Goal: Information Seeking & Learning: Learn about a topic

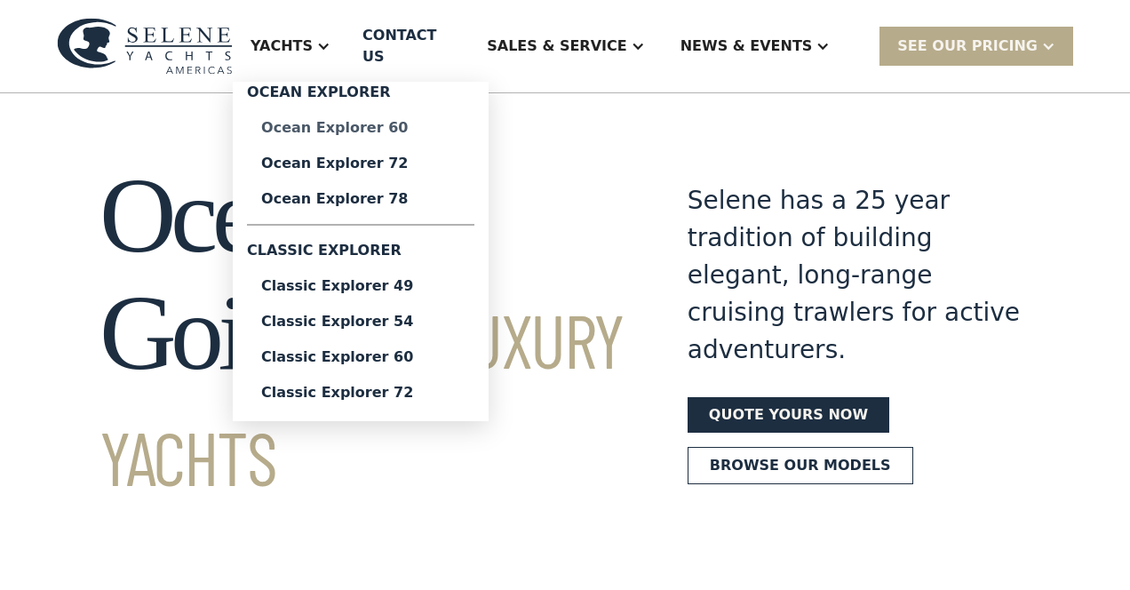
click at [382, 121] on div "Ocean Explorer 60" at bounding box center [360, 128] width 199 height 14
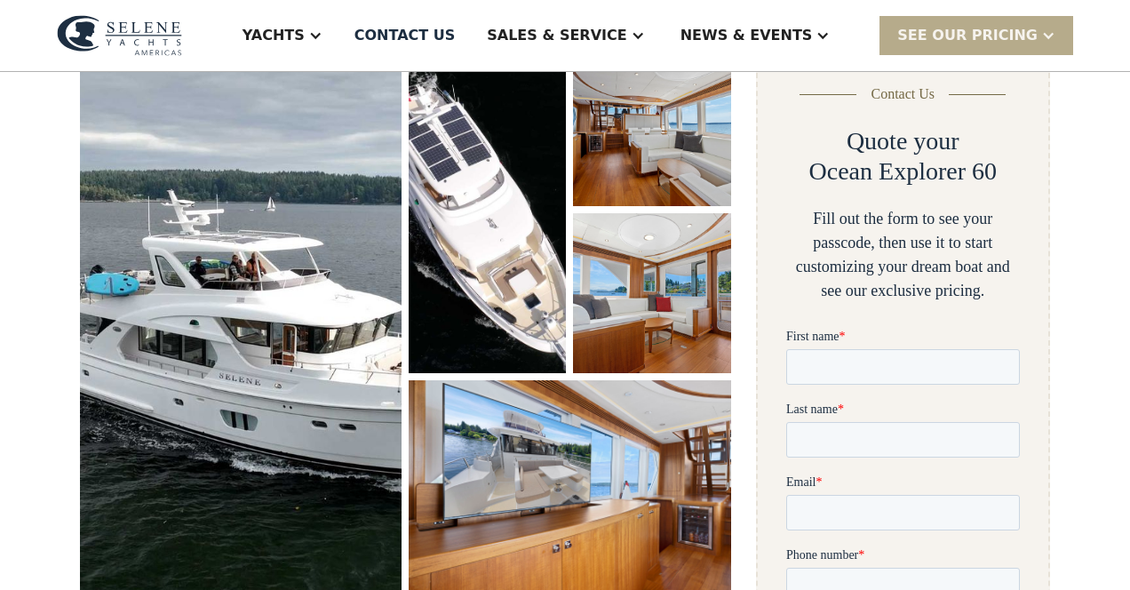
scroll to position [276, 0]
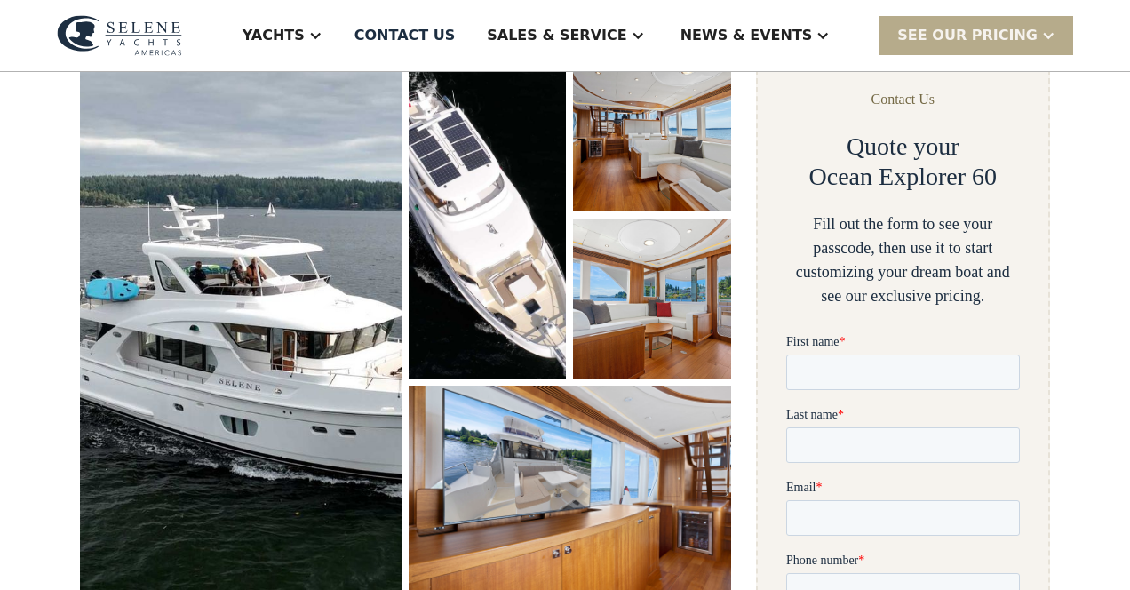
click at [260, 298] on img "open lightbox" at bounding box center [241, 326] width 322 height 549
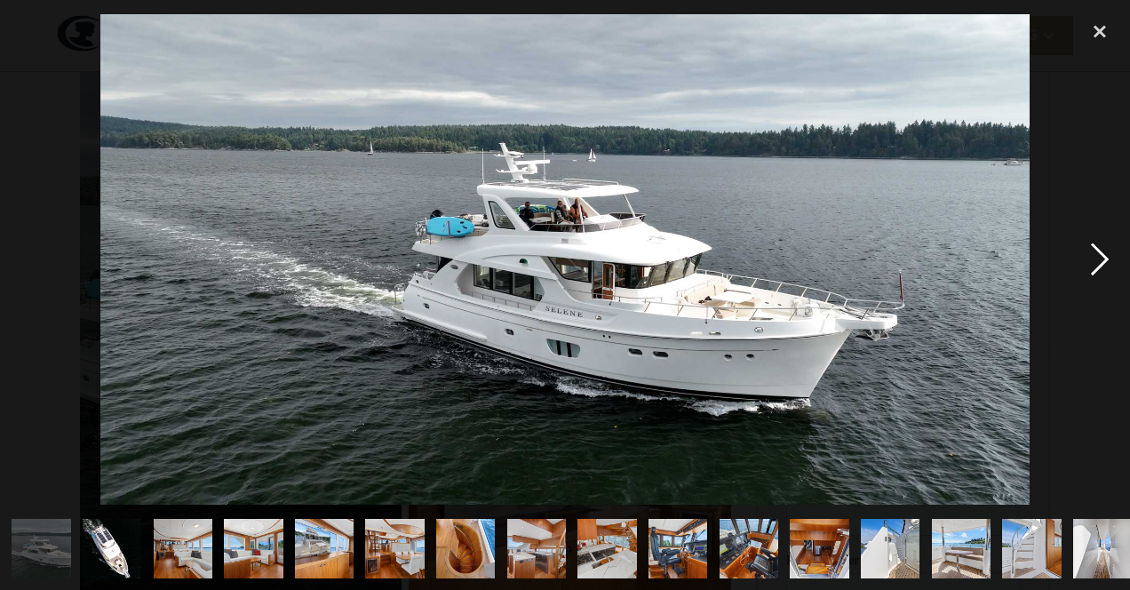
click at [1100, 258] on div "next image" at bounding box center [1100, 260] width 60 height 496
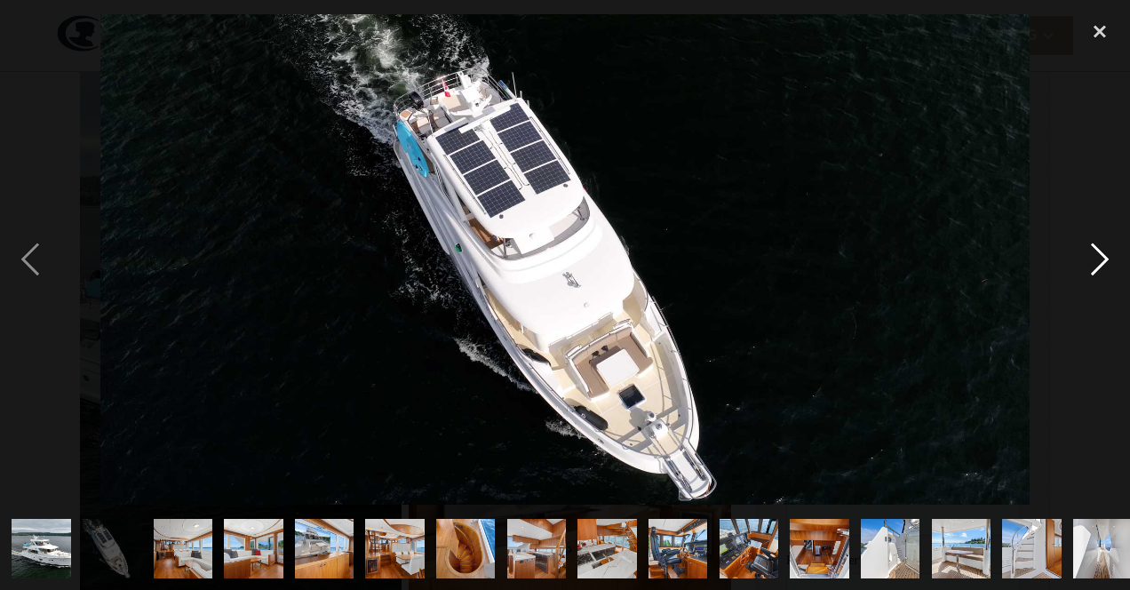
click at [1100, 258] on div "next image" at bounding box center [1100, 260] width 60 height 496
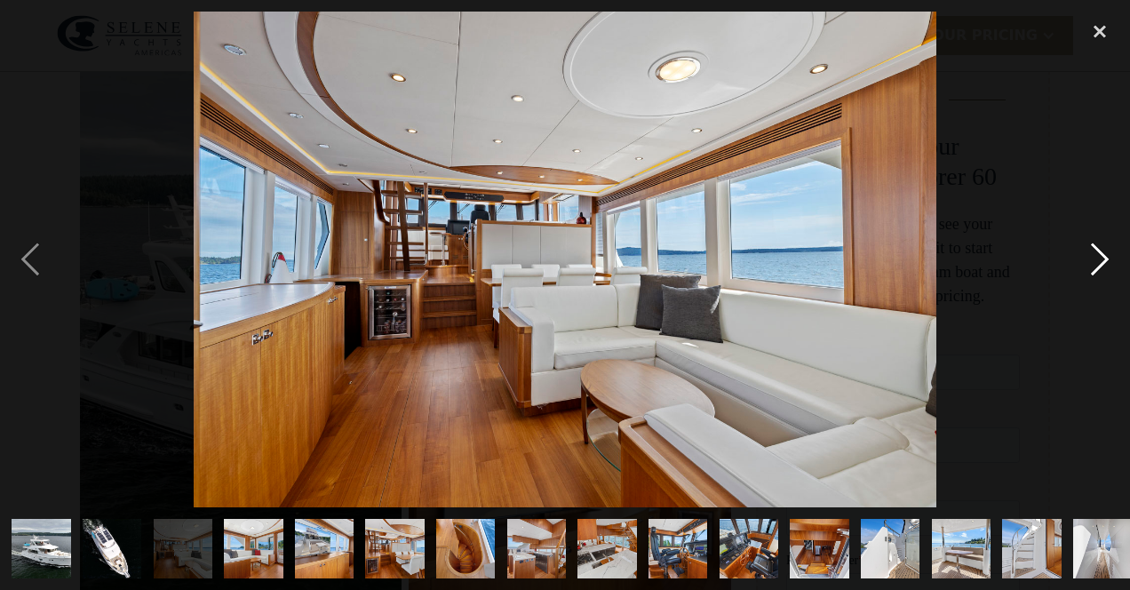
click at [1100, 258] on div "next image" at bounding box center [1100, 260] width 60 height 496
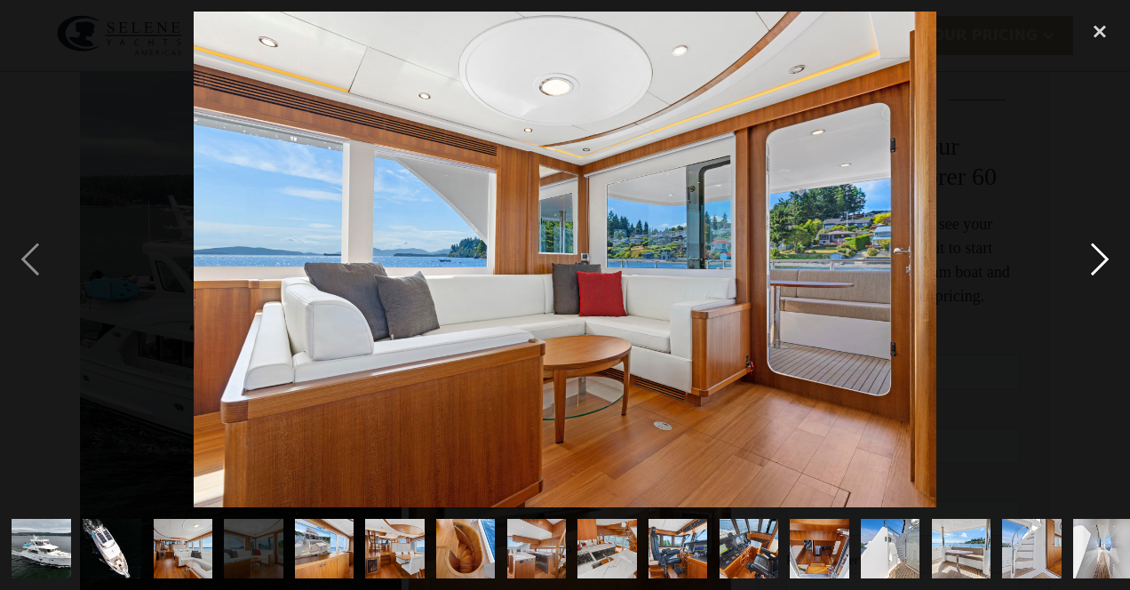
click at [1100, 258] on div "next image" at bounding box center [1100, 260] width 60 height 496
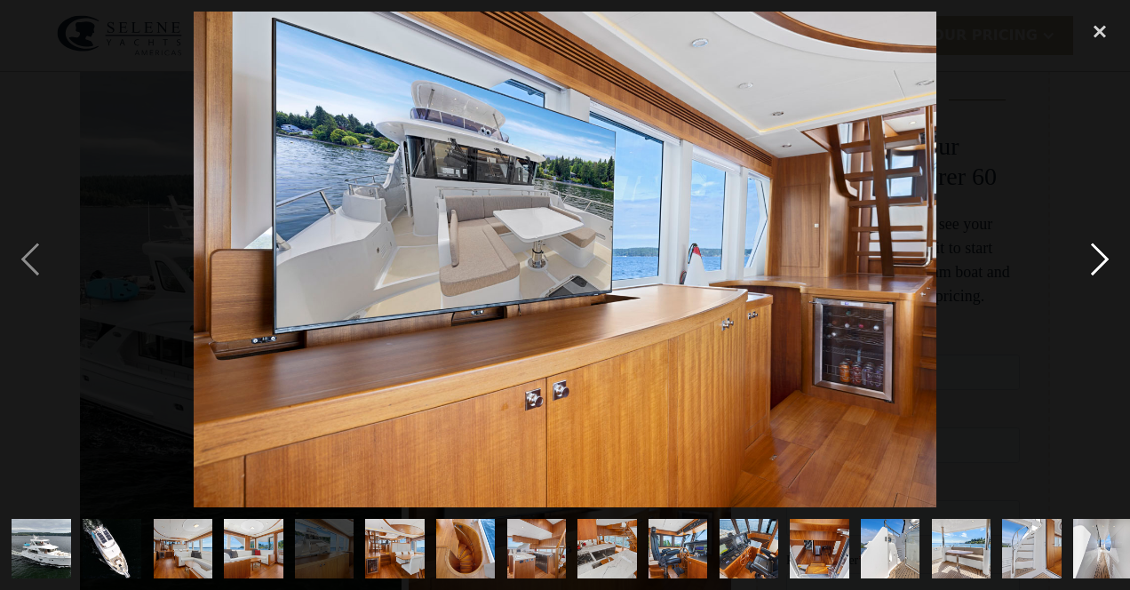
click at [1100, 258] on div "next image" at bounding box center [1100, 260] width 60 height 496
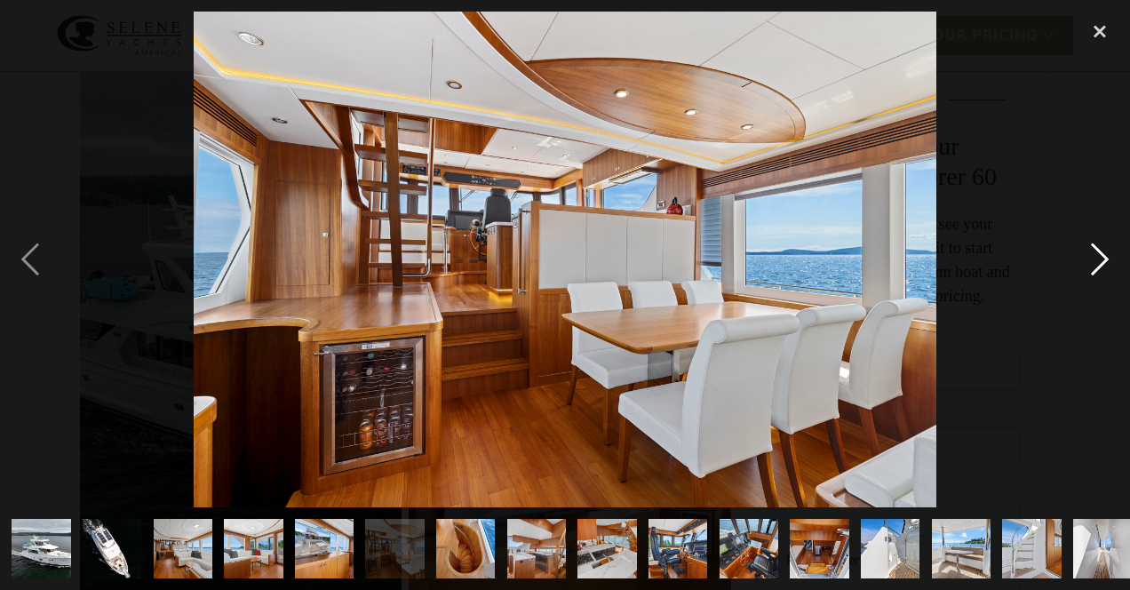
click at [1100, 258] on div "next image" at bounding box center [1100, 260] width 60 height 496
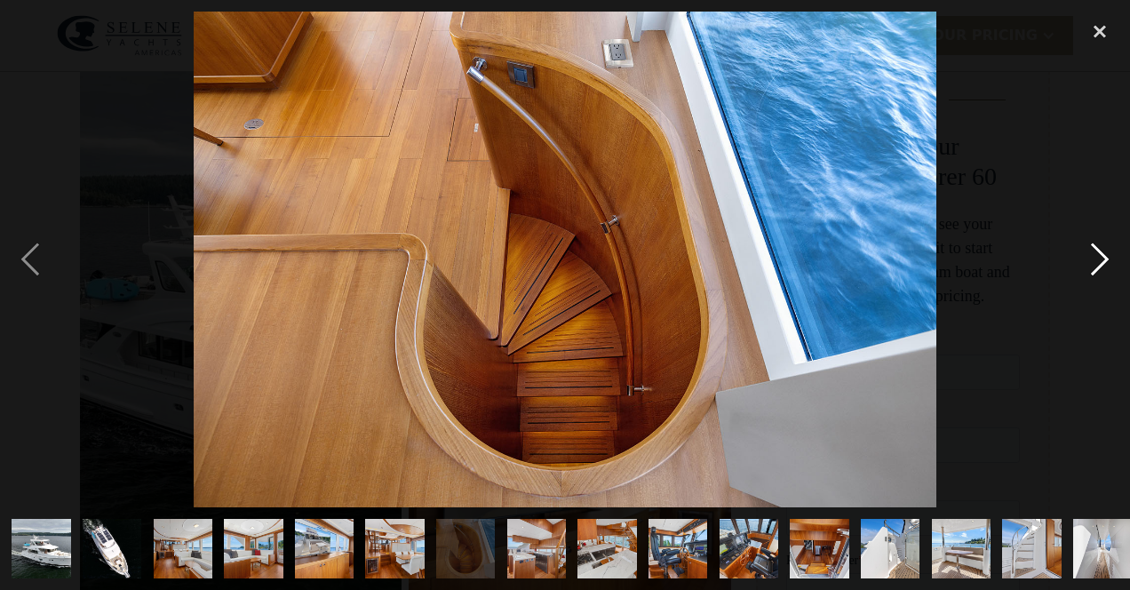
click at [1100, 258] on div "next image" at bounding box center [1100, 260] width 60 height 496
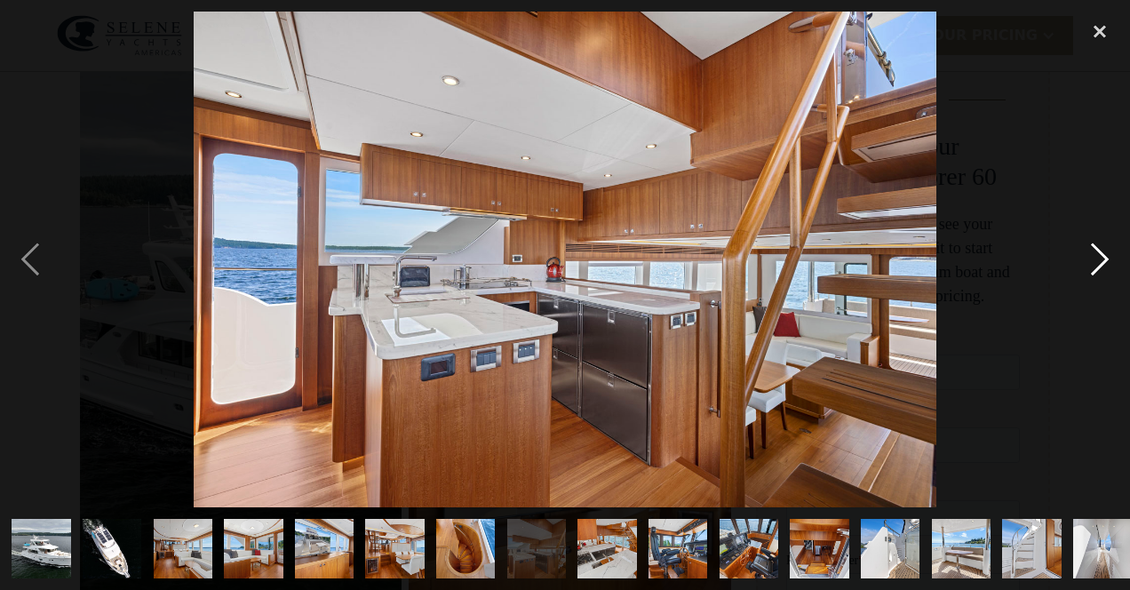
click at [1100, 258] on div "next image" at bounding box center [1100, 260] width 60 height 496
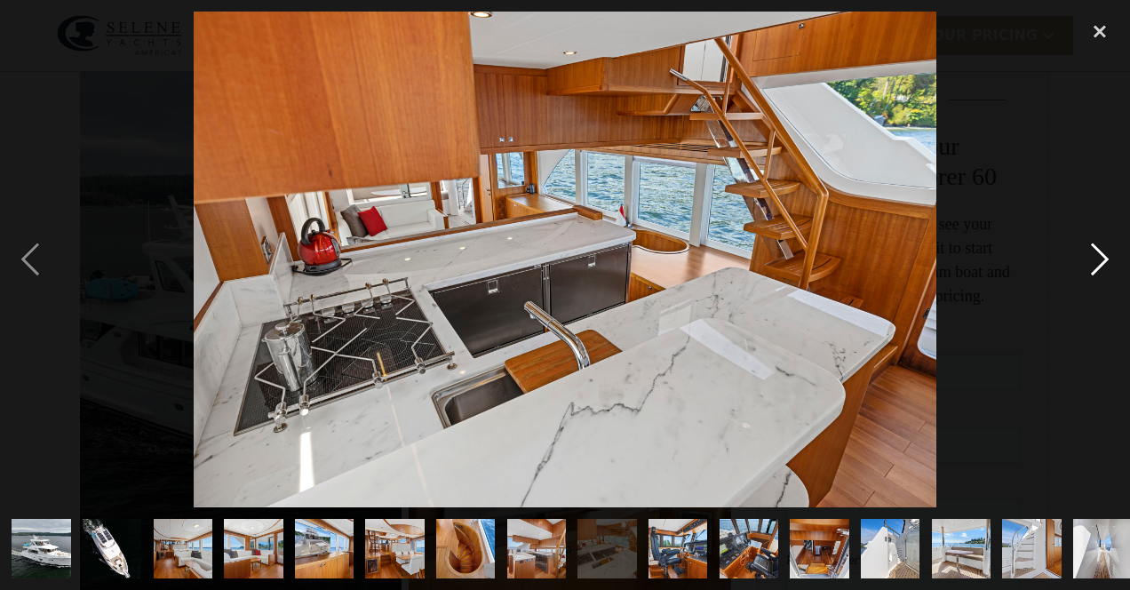
click at [1100, 258] on div "next image" at bounding box center [1100, 260] width 60 height 496
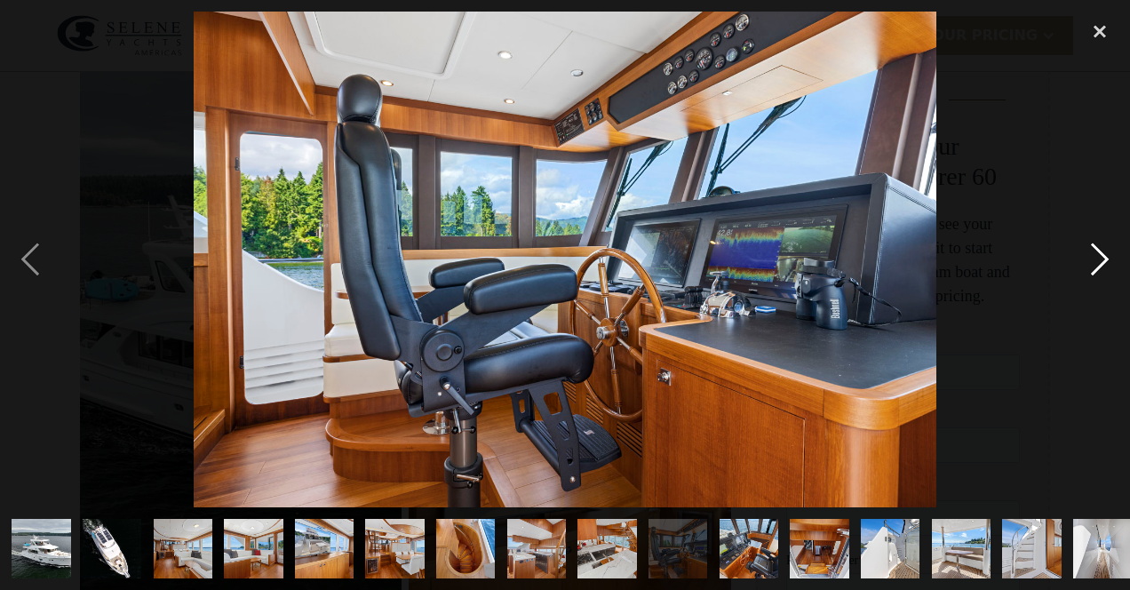
click at [1100, 258] on div "next image" at bounding box center [1100, 260] width 60 height 496
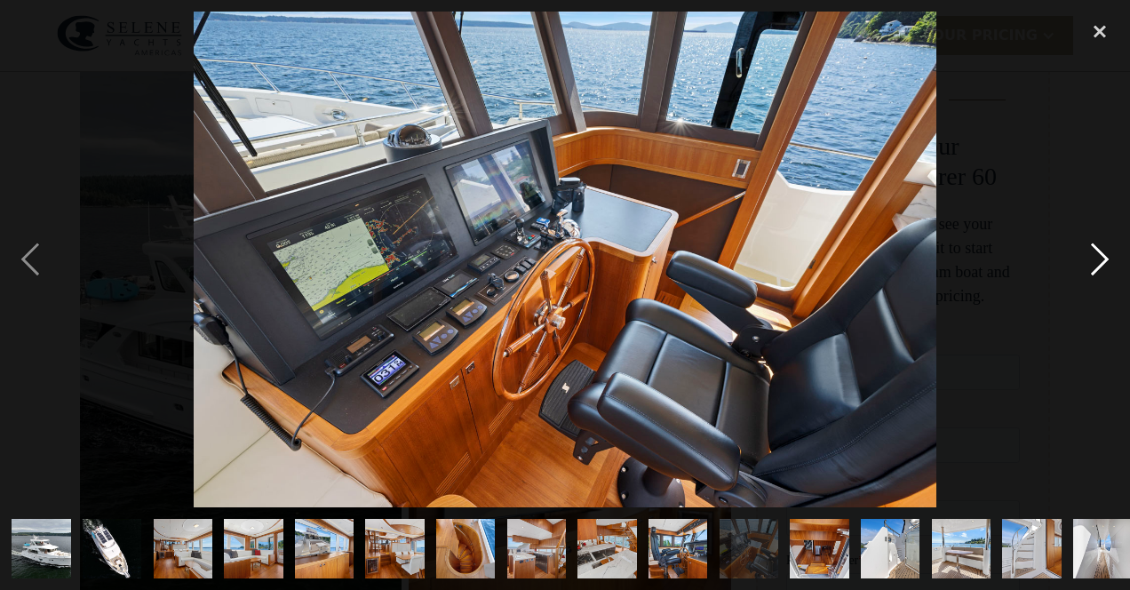
click at [1100, 258] on div "next image" at bounding box center [1100, 260] width 60 height 496
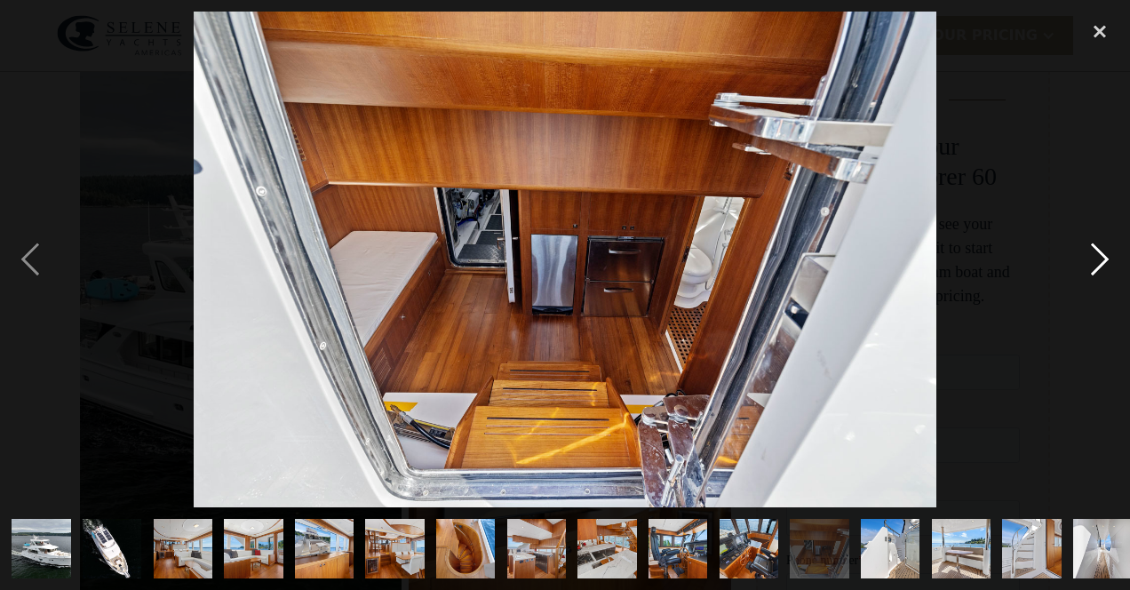
click at [1100, 258] on div "next image" at bounding box center [1100, 260] width 60 height 496
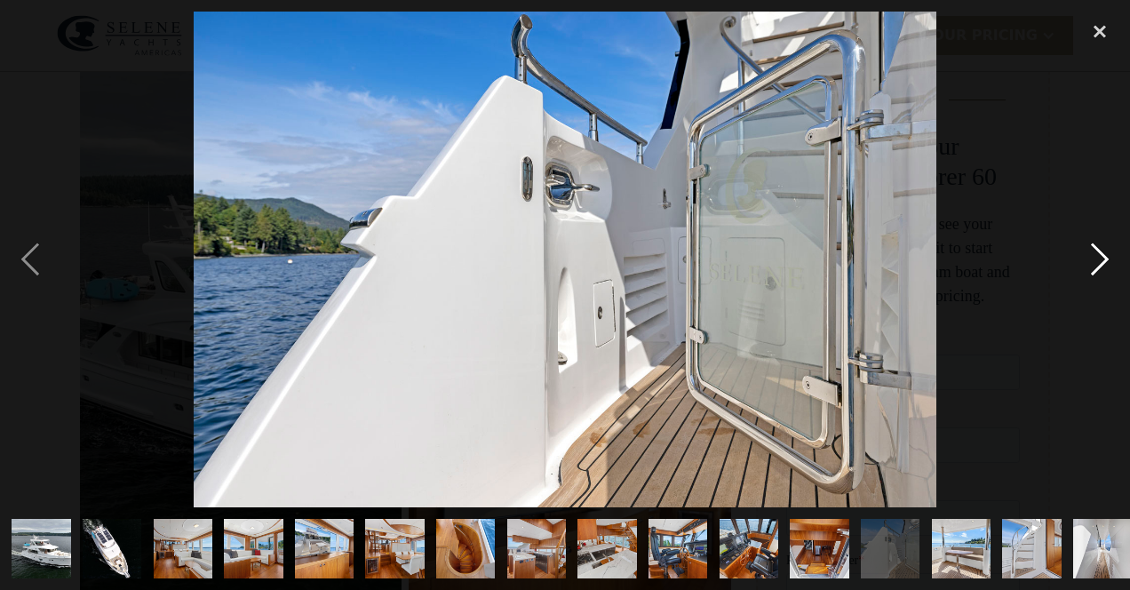
click at [1100, 258] on div "next image" at bounding box center [1100, 260] width 60 height 496
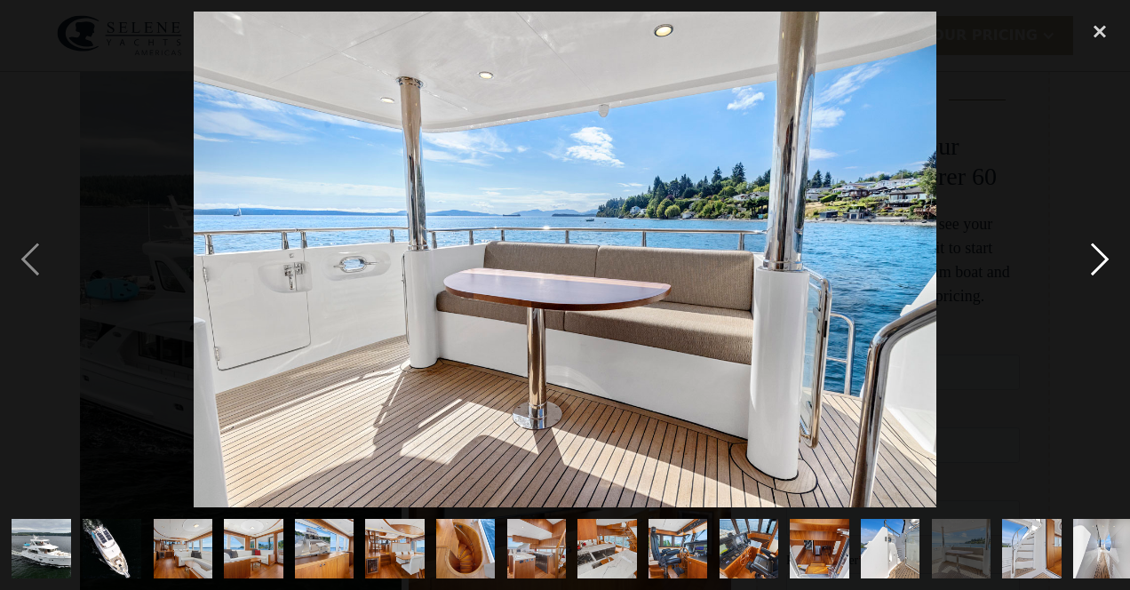
click at [1099, 258] on div "next image" at bounding box center [1100, 260] width 60 height 496
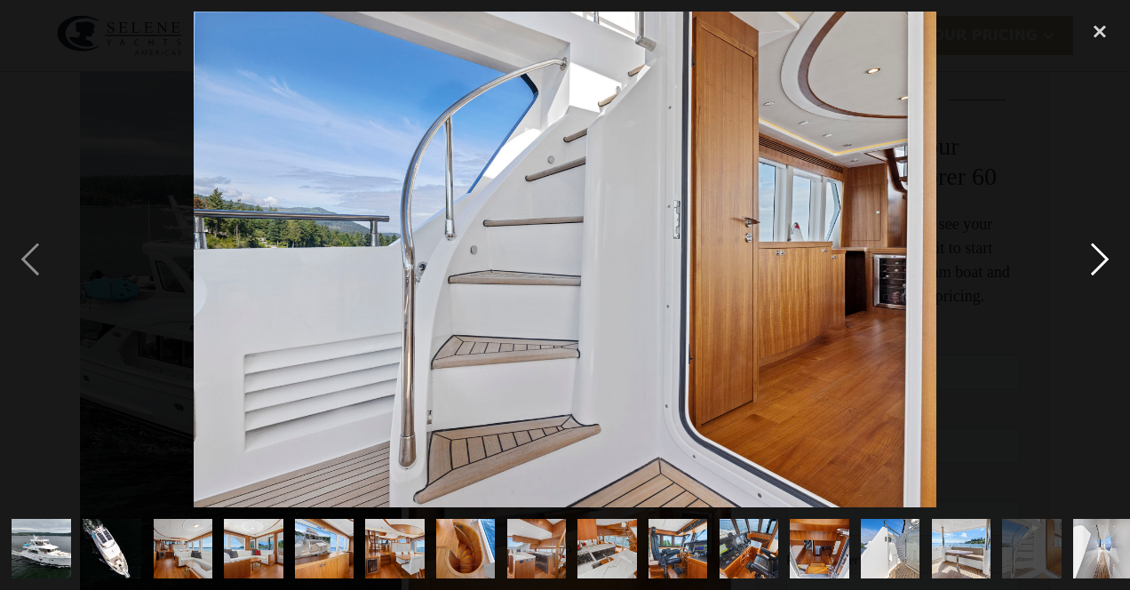
click at [1099, 258] on div "next image" at bounding box center [1100, 260] width 60 height 496
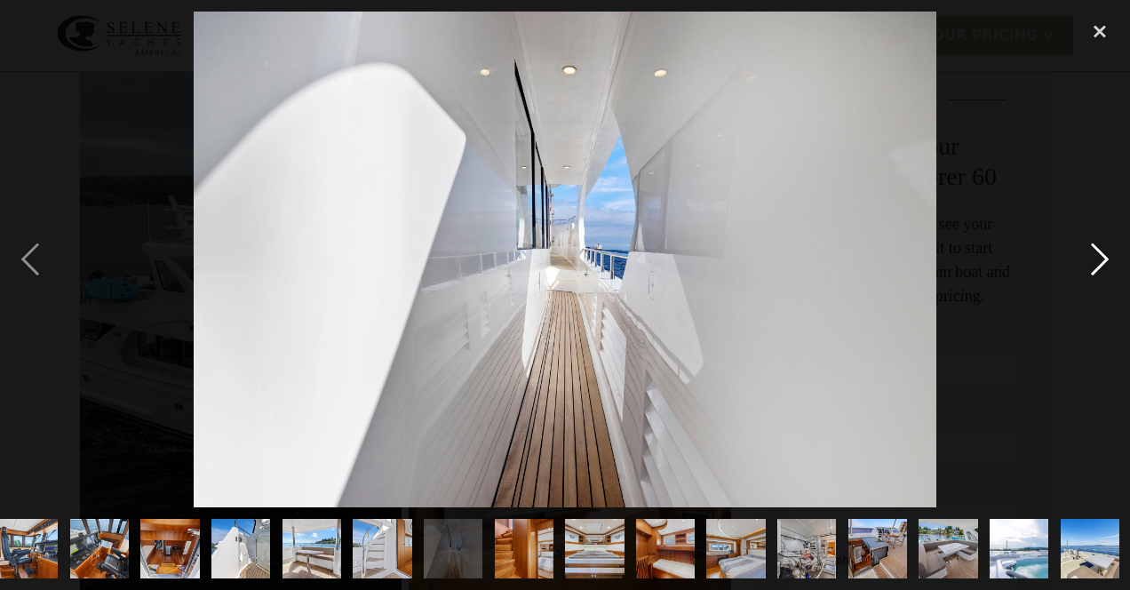
scroll to position [0, 651]
click at [1099, 258] on div "next image" at bounding box center [1100, 260] width 60 height 496
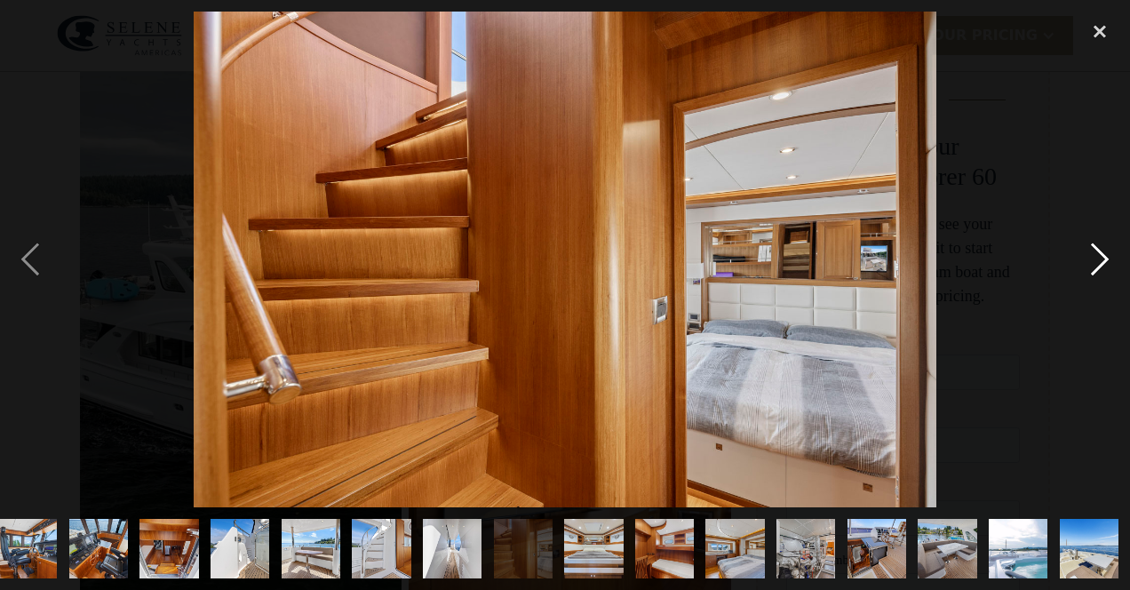
click at [1099, 258] on div "next image" at bounding box center [1100, 260] width 60 height 496
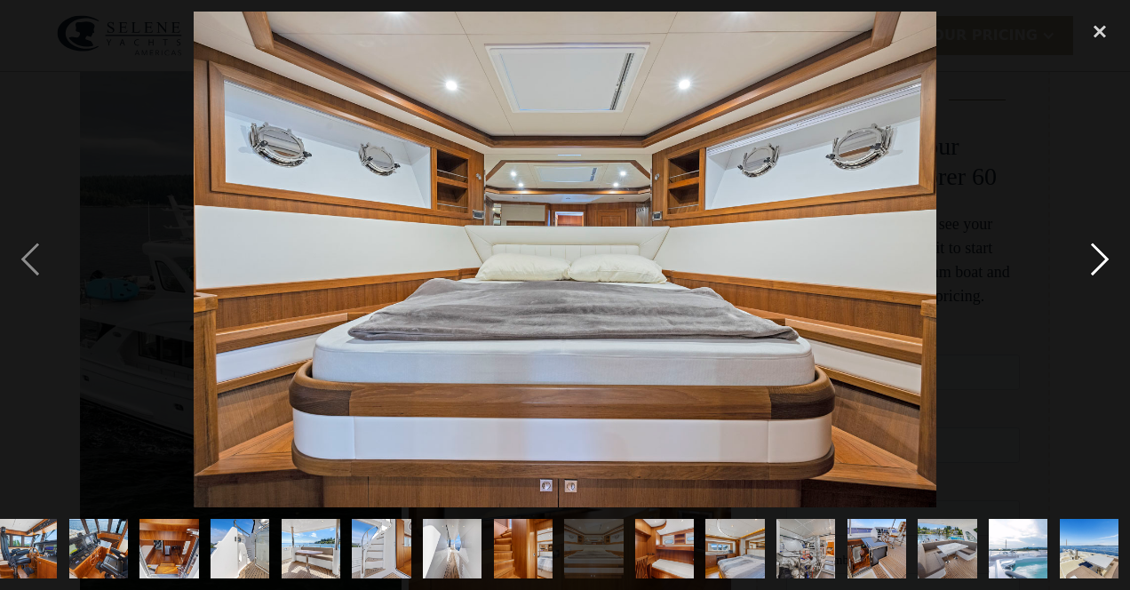
click at [1099, 258] on div "next image" at bounding box center [1100, 260] width 60 height 496
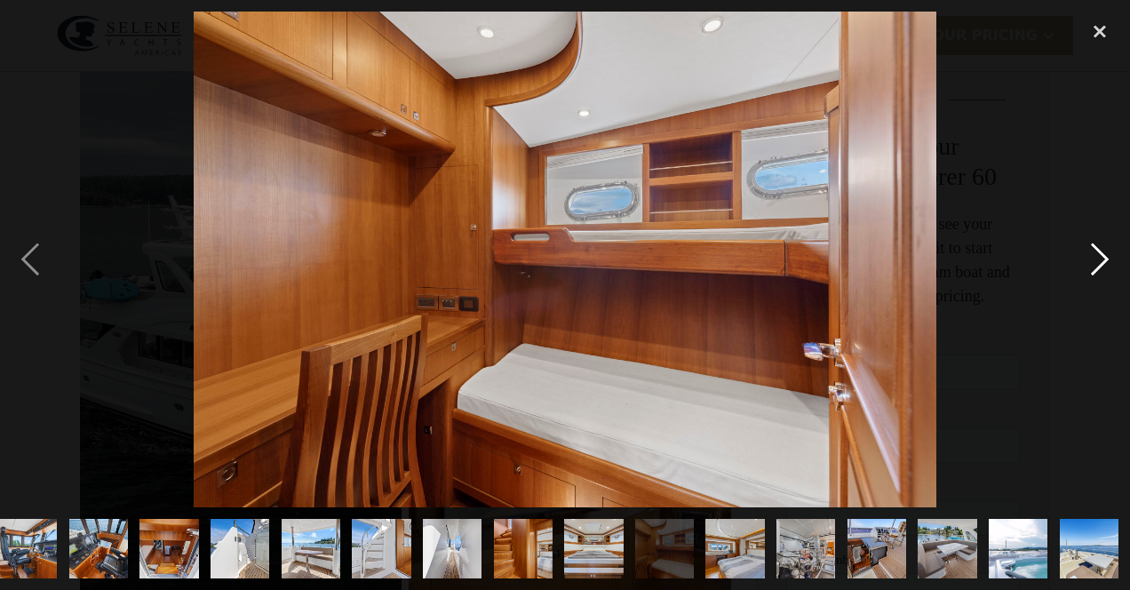
click at [1099, 258] on div "next image" at bounding box center [1100, 260] width 60 height 496
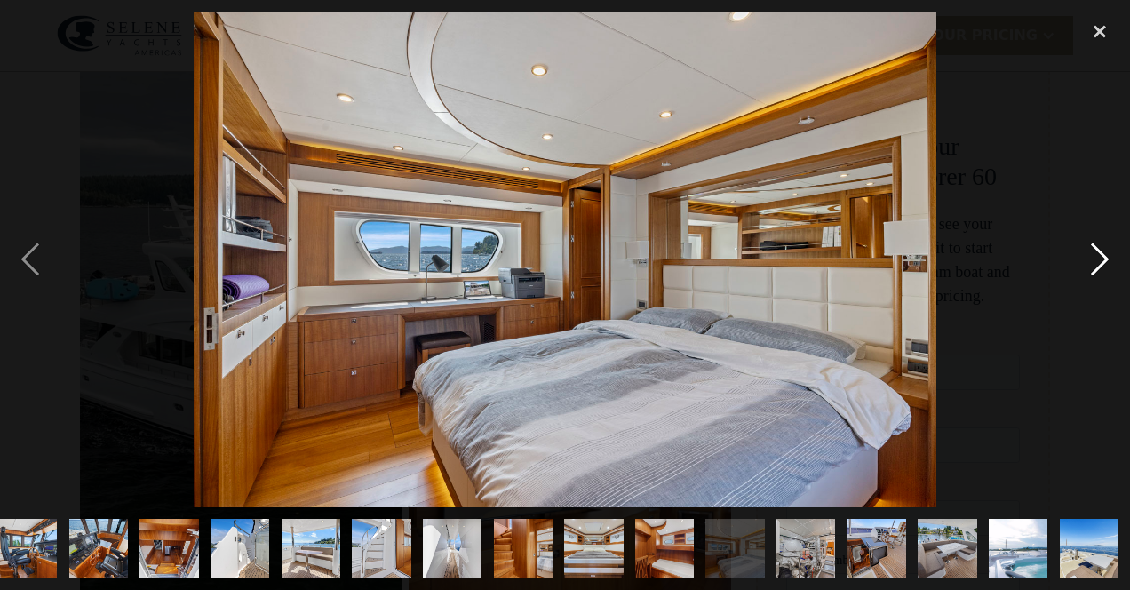
click at [1099, 258] on div "next image" at bounding box center [1100, 260] width 60 height 496
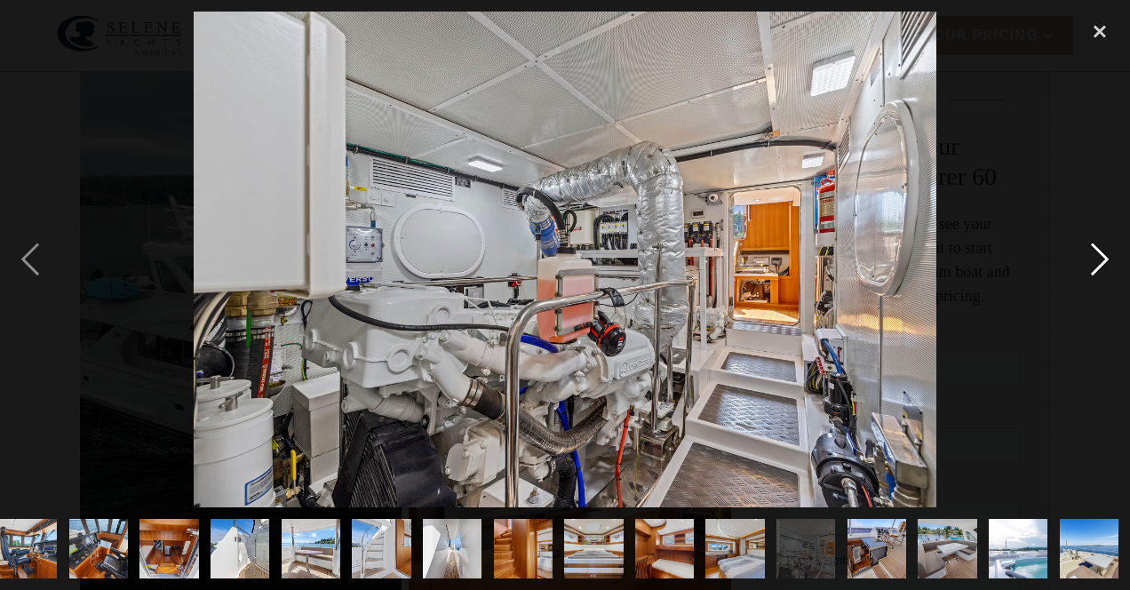
click at [1099, 258] on div "next image" at bounding box center [1100, 260] width 60 height 496
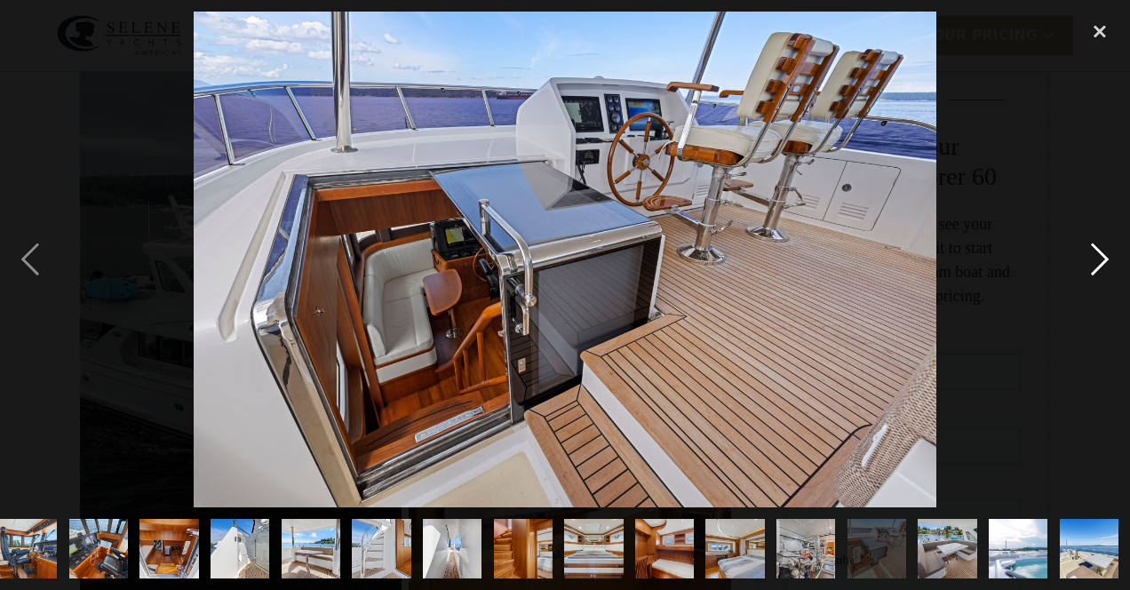
click at [1099, 258] on div "next image" at bounding box center [1100, 260] width 60 height 496
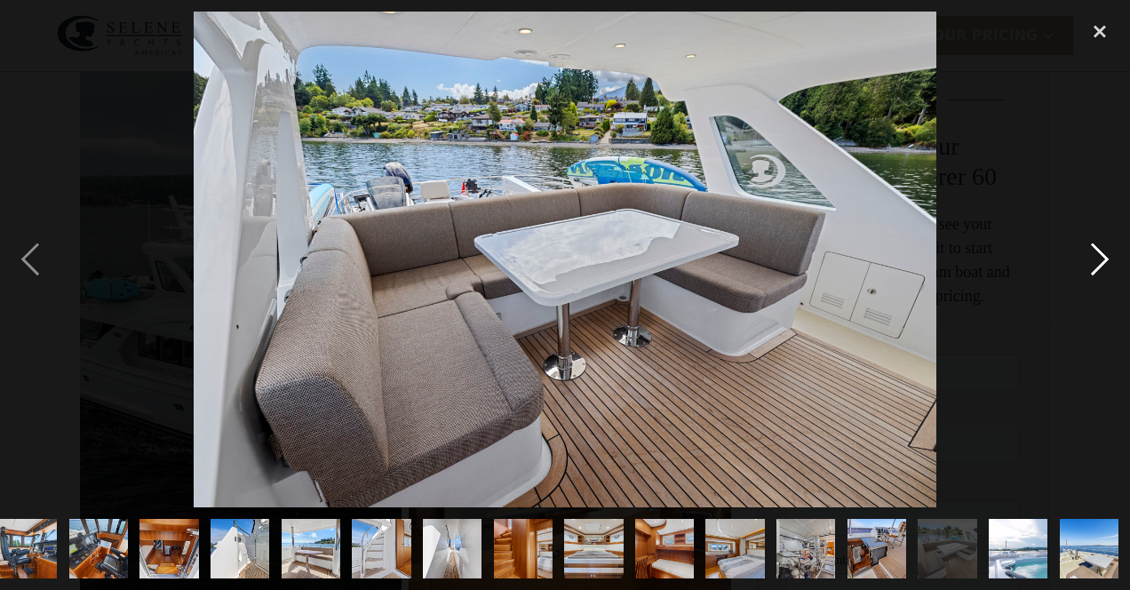
click at [1099, 258] on div "next image" at bounding box center [1100, 260] width 60 height 496
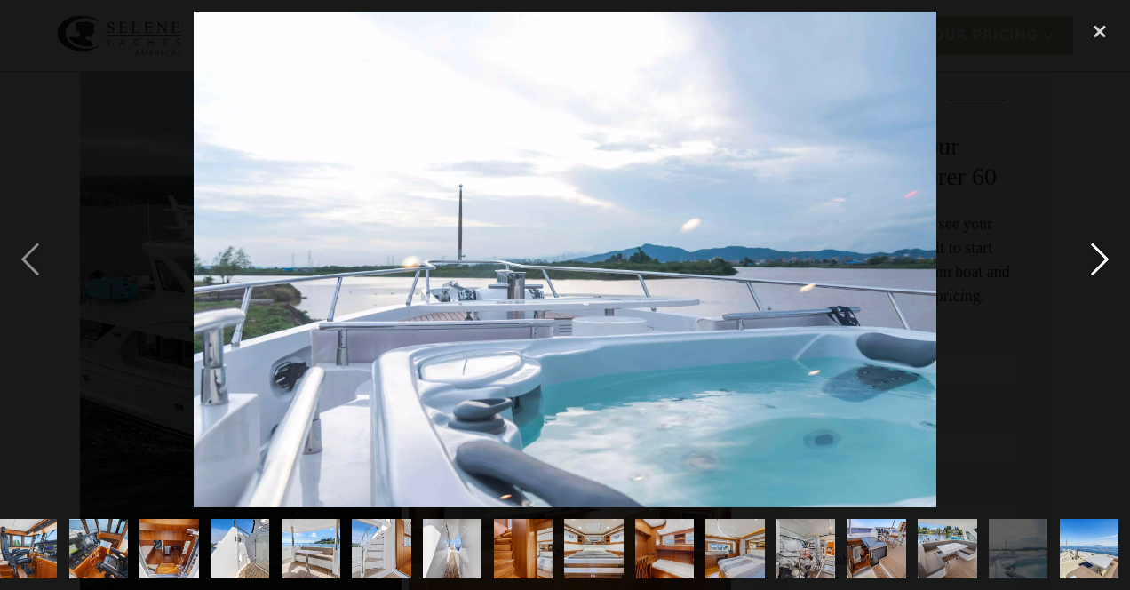
click at [1099, 258] on div "next image" at bounding box center [1100, 260] width 60 height 496
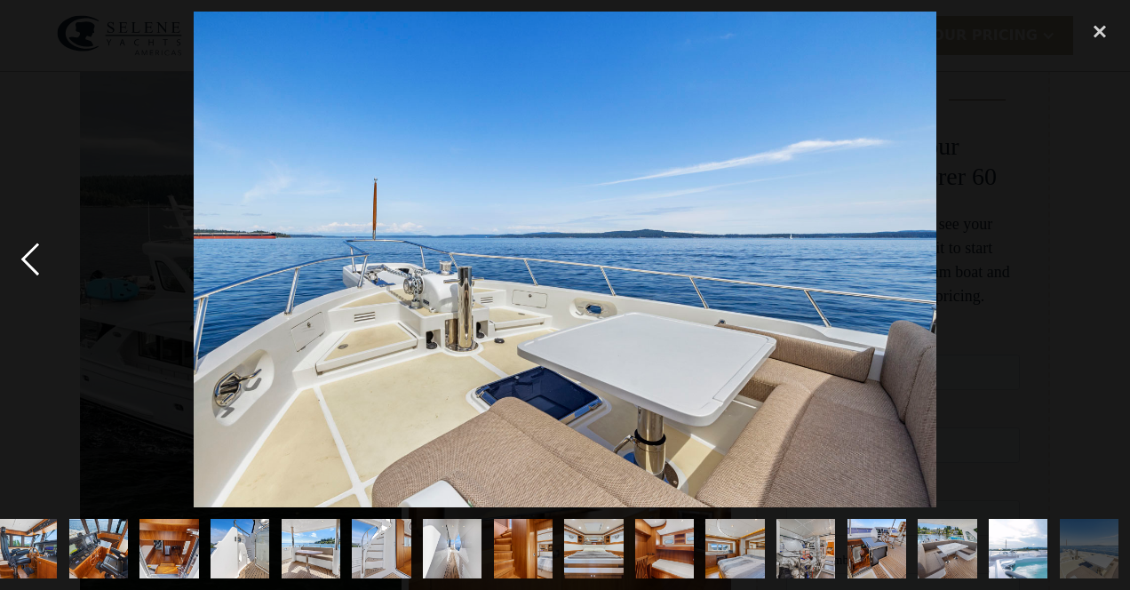
click at [27, 268] on div "previous image" at bounding box center [30, 260] width 60 height 496
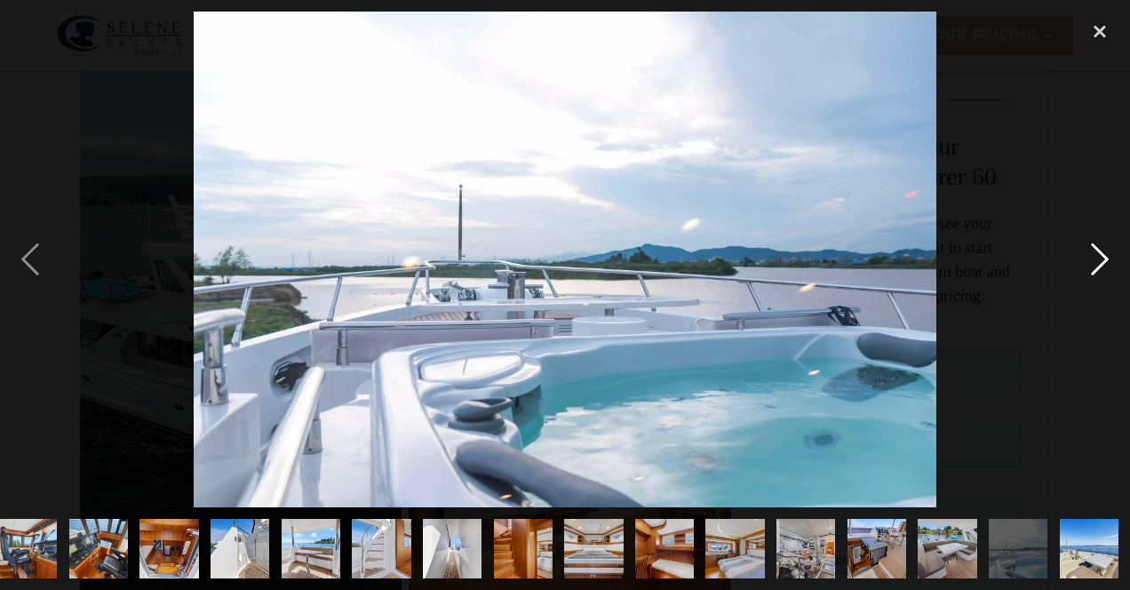
click at [1096, 259] on div "next image" at bounding box center [1100, 260] width 60 height 496
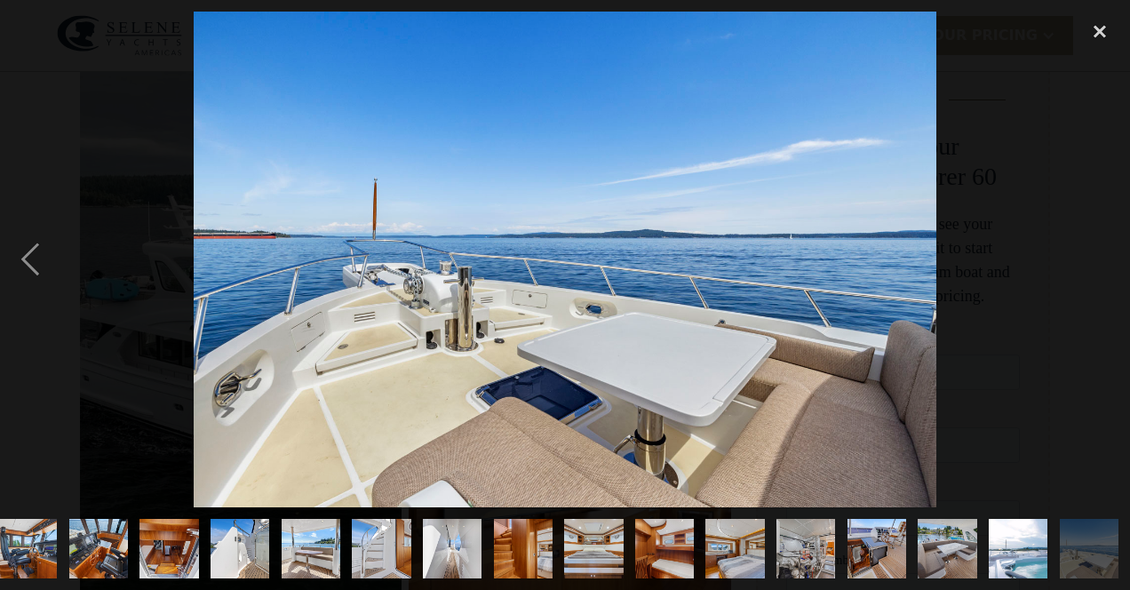
click at [1096, 259] on div "next image" at bounding box center [1100, 260] width 60 height 496
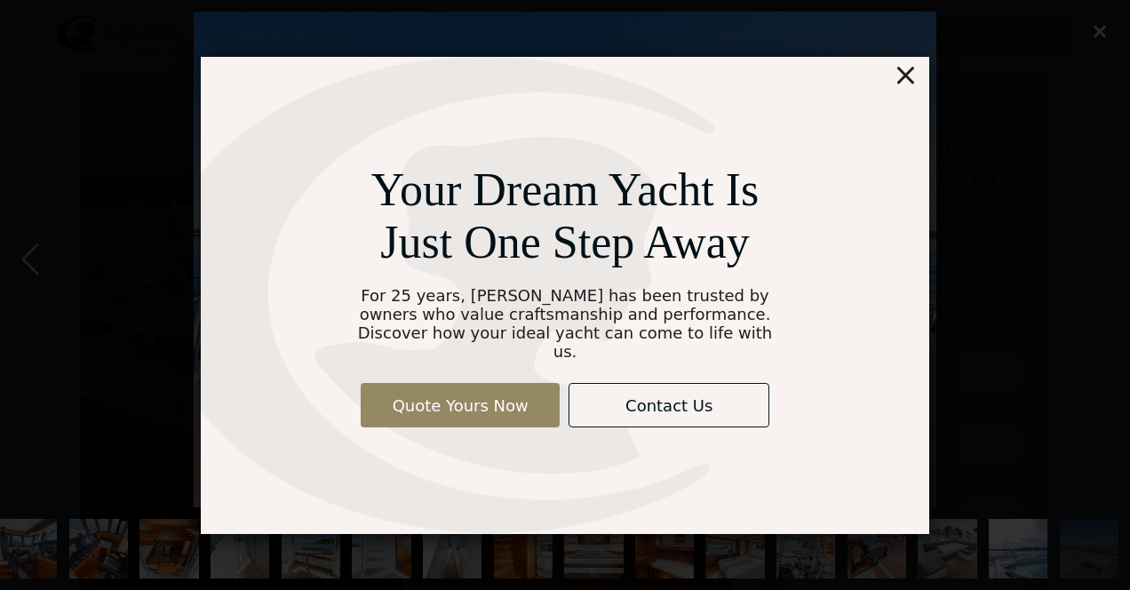
click at [912, 87] on div "×" at bounding box center [906, 75] width 26 height 36
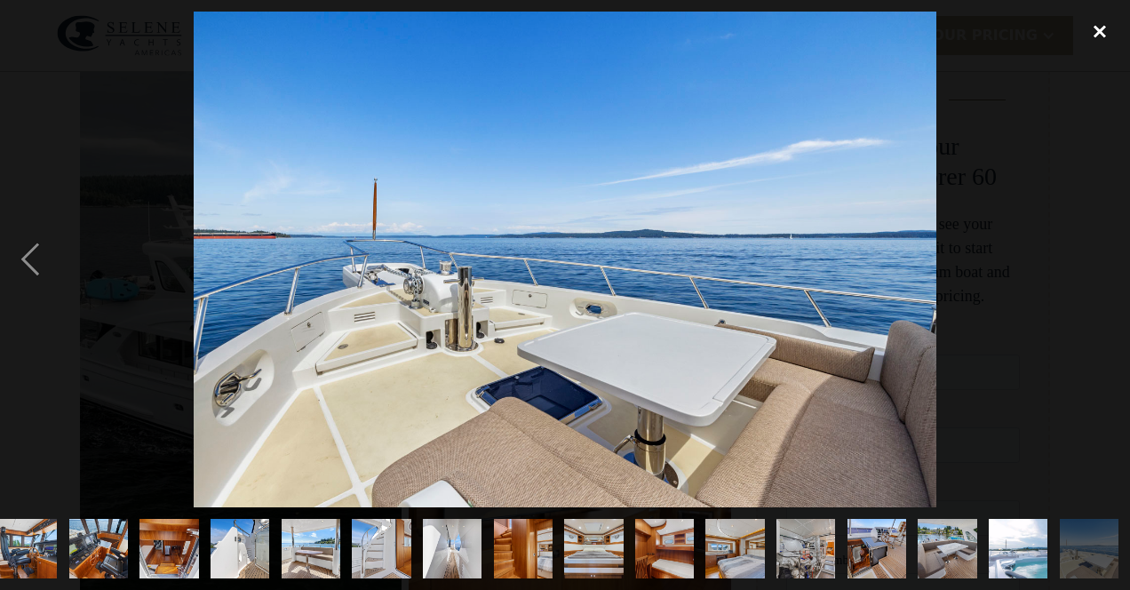
click at [1096, 30] on div "close lightbox" at bounding box center [1100, 31] width 60 height 39
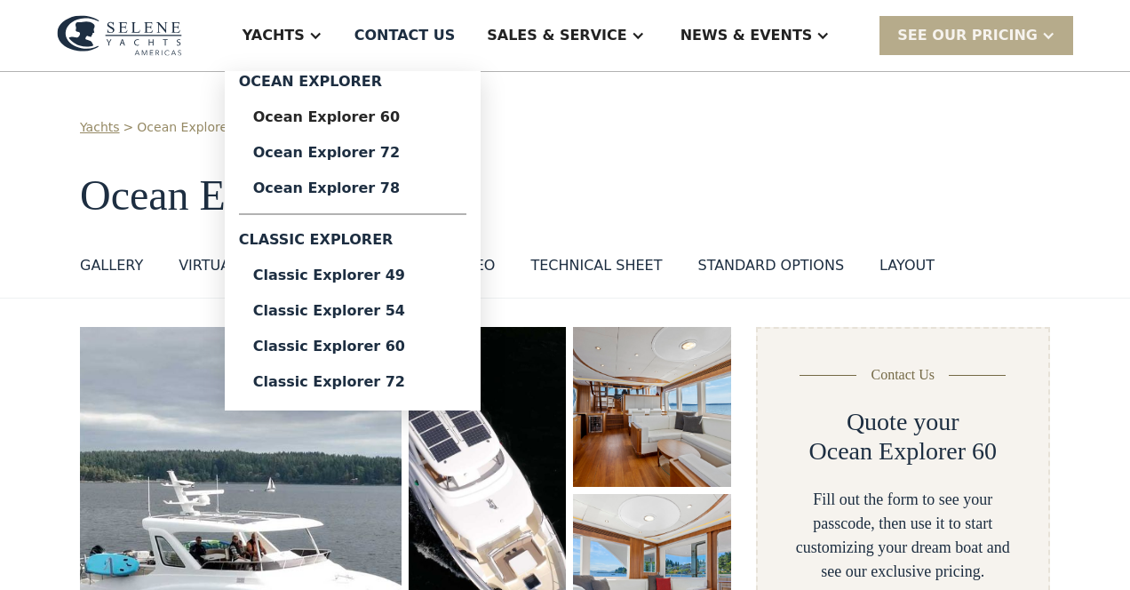
scroll to position [0, 0]
